Goal: Find specific page/section

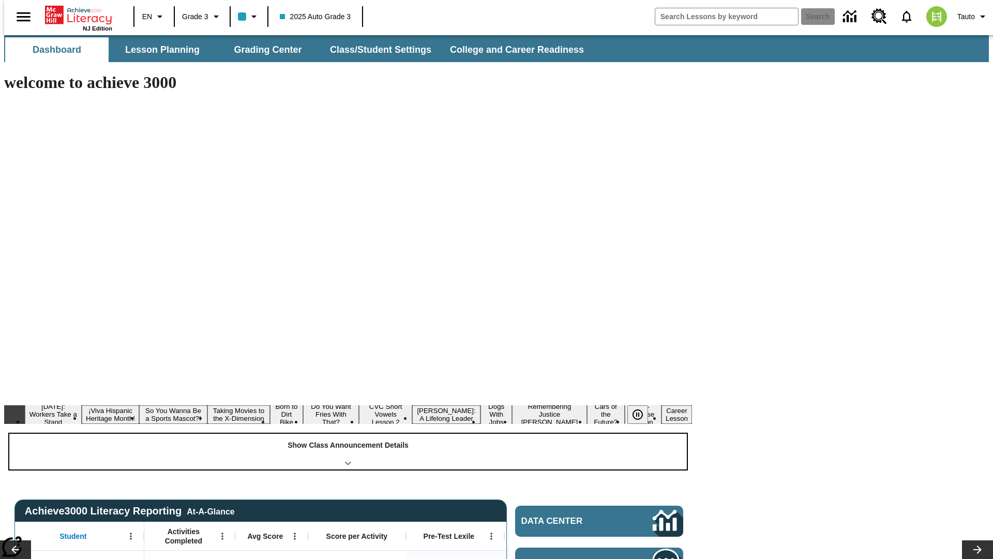
click at [348, 434] on div "Show Class Announcement Details" at bounding box center [348, 452] width 678 height 36
